Goal: Book appointment/travel/reservation

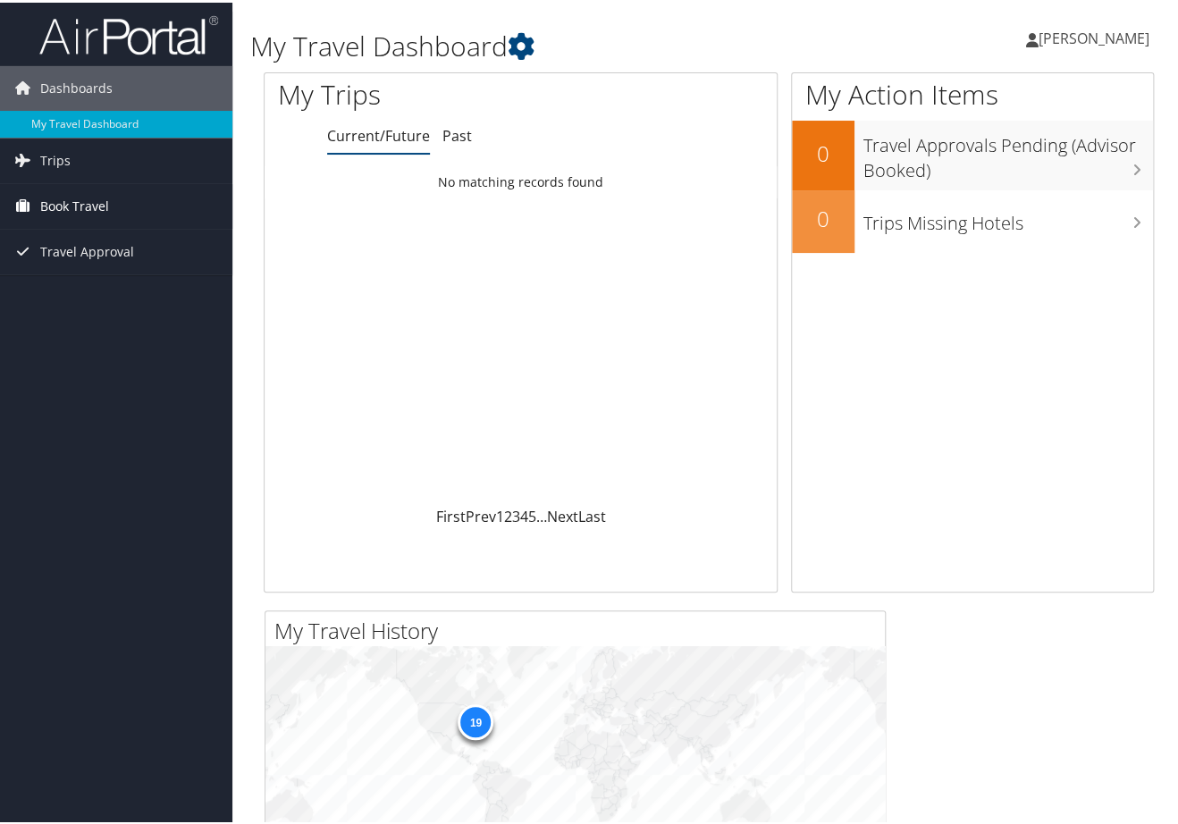
click at [90, 199] on span "Book Travel" at bounding box center [74, 203] width 69 height 45
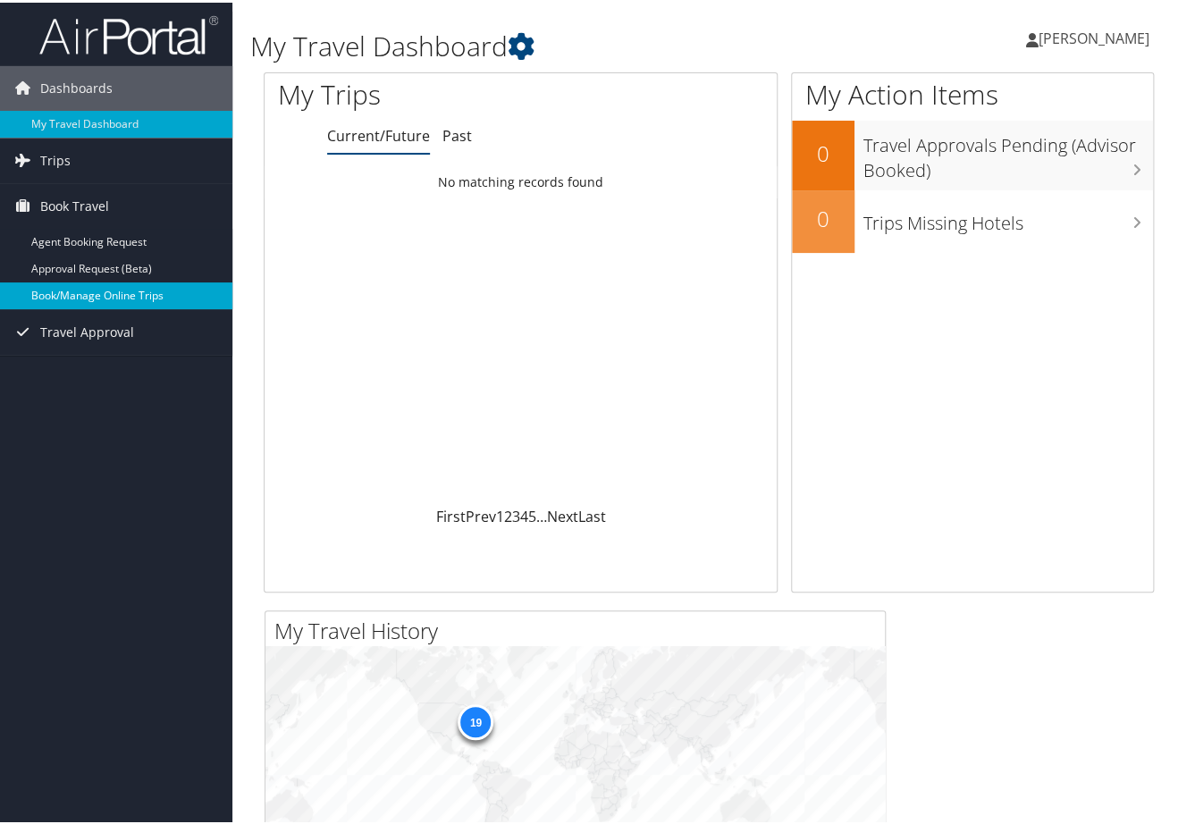
click at [89, 285] on link "Book/Manage Online Trips" at bounding box center [116, 293] width 232 height 27
click at [78, 287] on link "Book/Manage Online Trips" at bounding box center [116, 293] width 232 height 27
